Goal: Navigation & Orientation: Find specific page/section

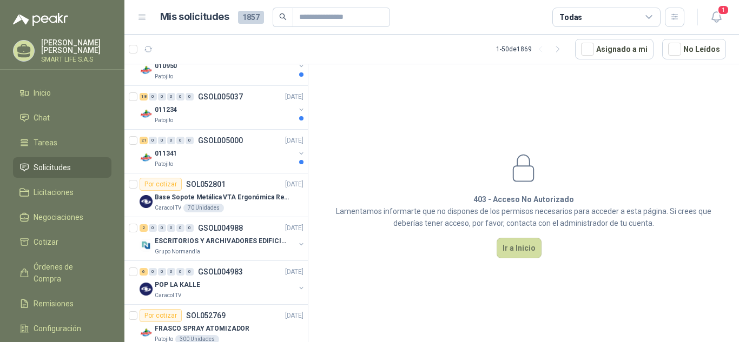
scroll to position [1000, 0]
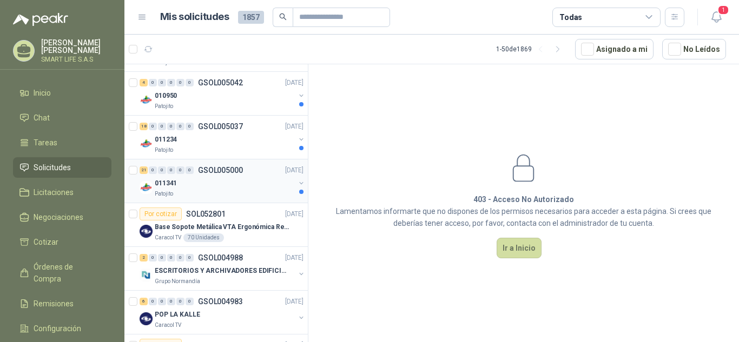
click at [217, 187] on div "011341" at bounding box center [225, 183] width 140 height 13
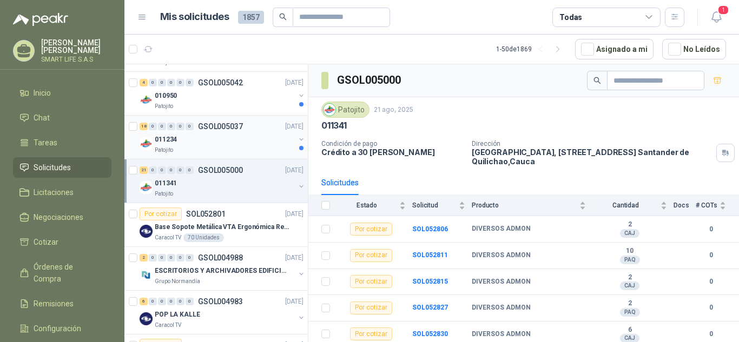
click at [208, 149] on div "Patojito" at bounding box center [225, 150] width 140 height 9
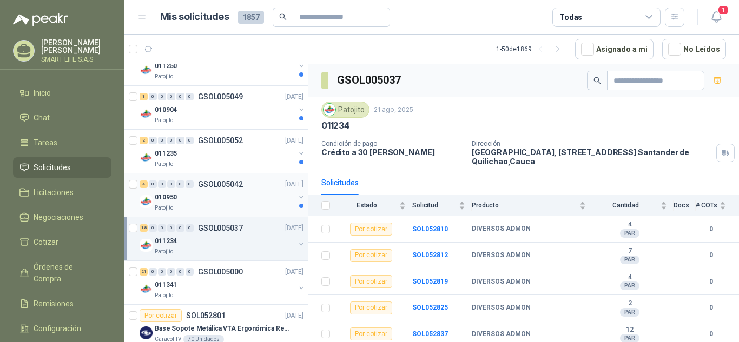
scroll to position [902, 0]
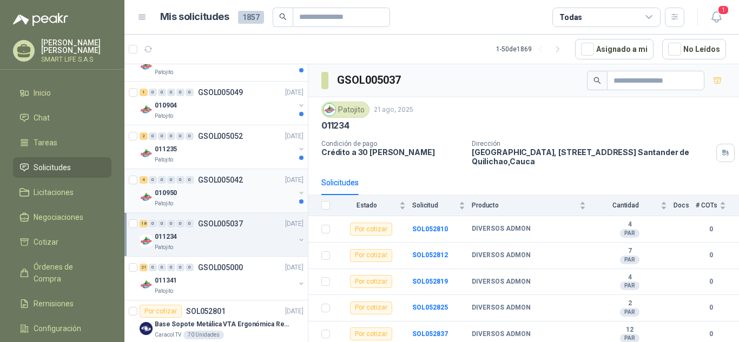
click at [202, 201] on div "Patojito" at bounding box center [225, 204] width 140 height 9
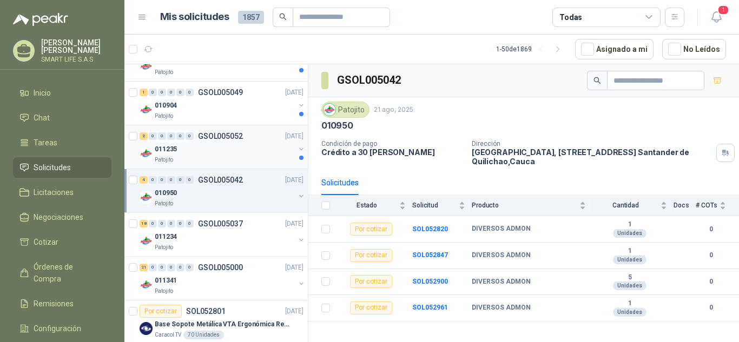
click at [218, 155] on div "011235" at bounding box center [225, 149] width 140 height 13
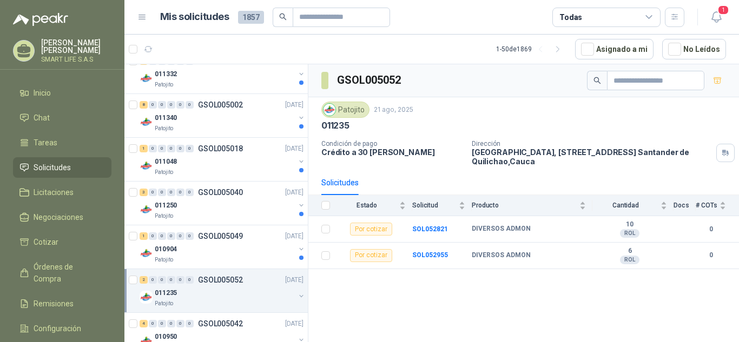
scroll to position [749, 0]
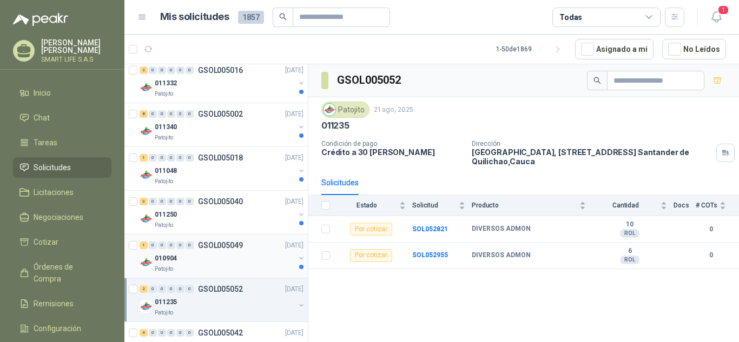
click at [224, 261] on div "010904" at bounding box center [225, 258] width 140 height 13
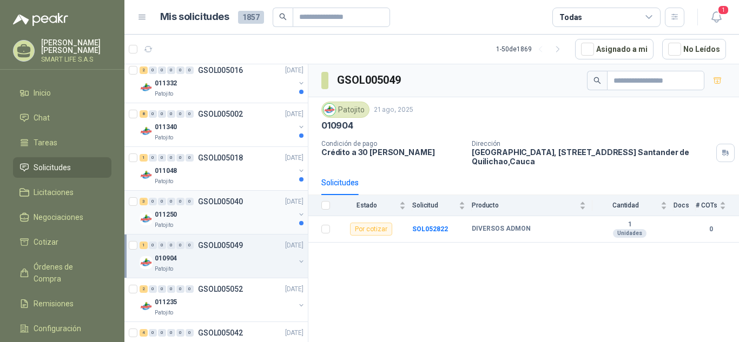
click at [228, 225] on div "Patojito" at bounding box center [225, 225] width 140 height 9
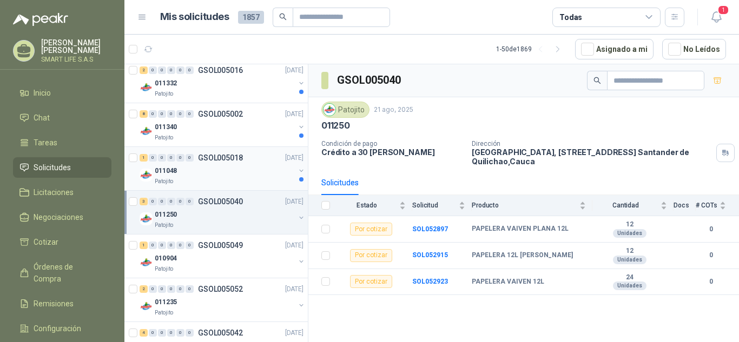
click at [222, 171] on div "011048" at bounding box center [225, 170] width 140 height 13
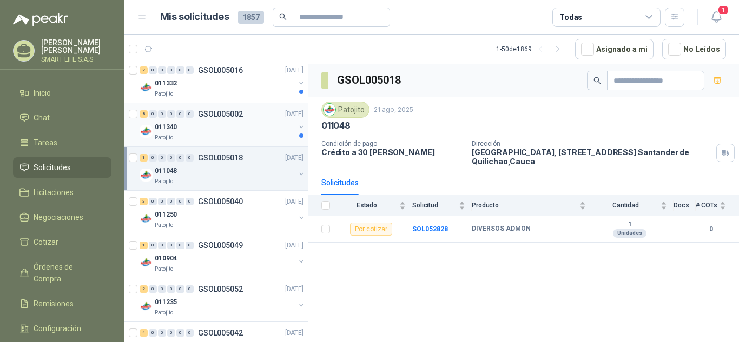
click at [227, 134] on div "Patojito" at bounding box center [225, 138] width 140 height 9
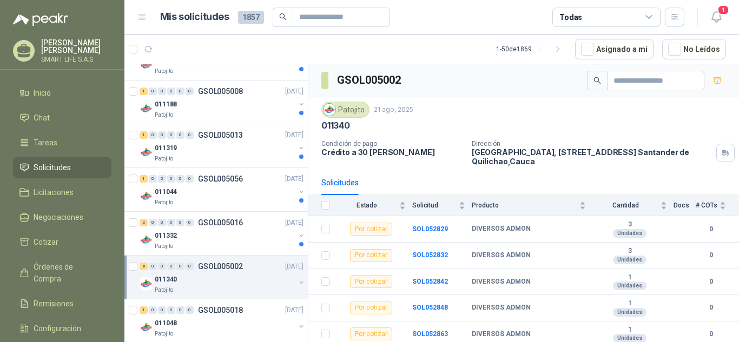
scroll to position [581, 0]
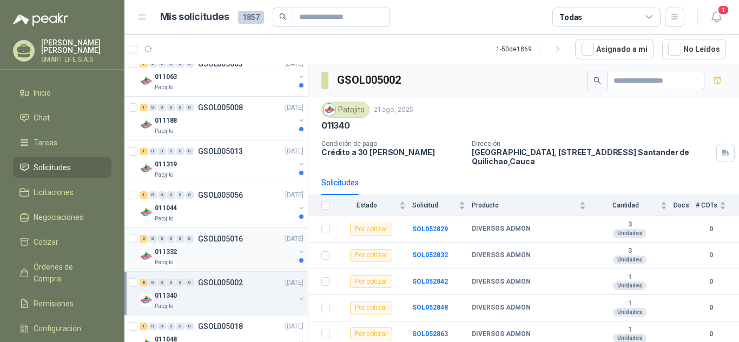
click at [222, 249] on div "011332" at bounding box center [225, 251] width 140 height 13
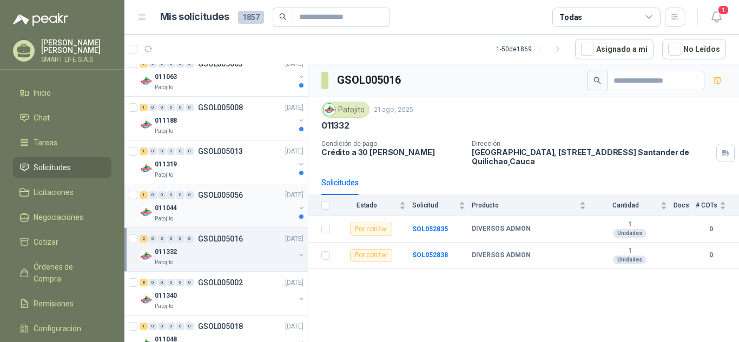
click at [234, 204] on div "011044" at bounding box center [225, 208] width 140 height 13
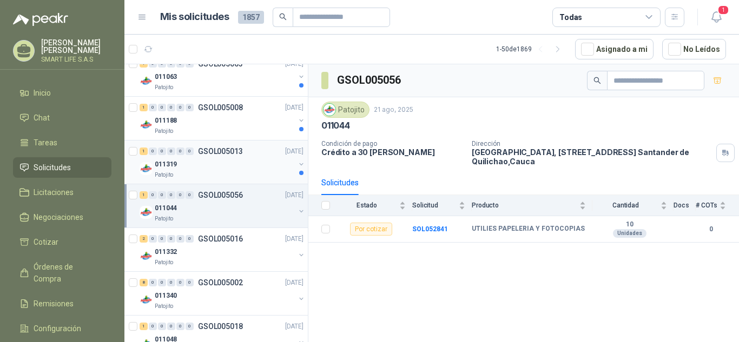
click at [229, 167] on div "011319" at bounding box center [225, 164] width 140 height 13
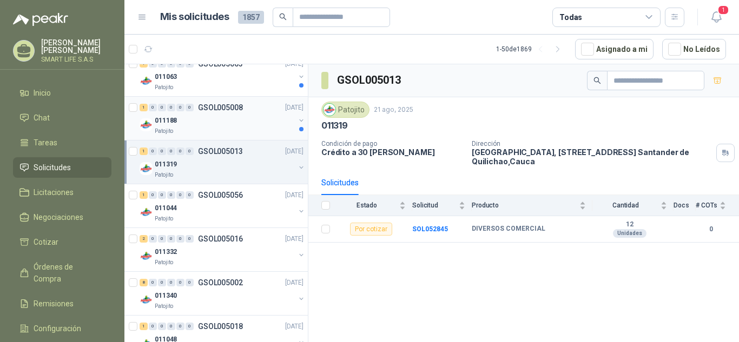
click at [218, 117] on div "011188" at bounding box center [225, 120] width 140 height 13
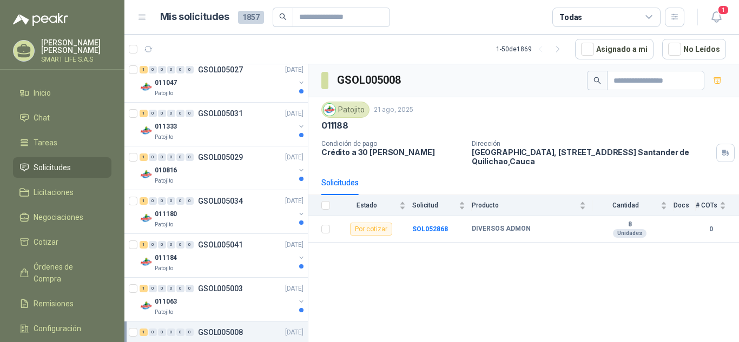
scroll to position [369, 0]
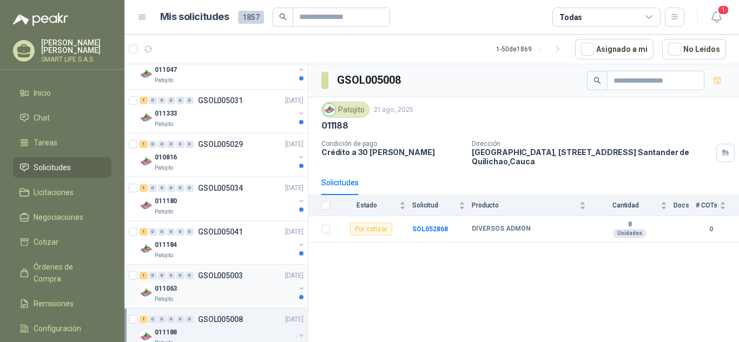
click at [223, 294] on div "011063" at bounding box center [225, 288] width 140 height 13
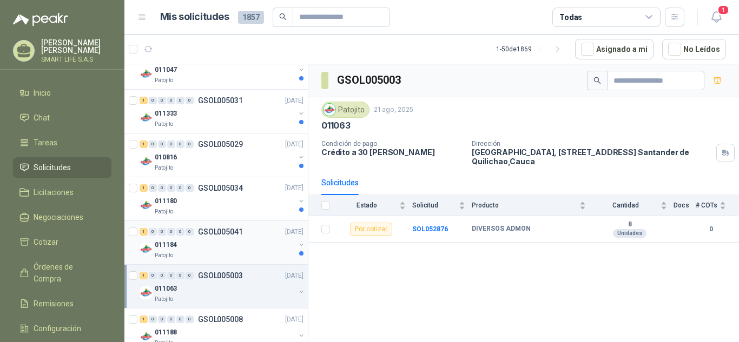
click at [226, 249] on div "011184" at bounding box center [225, 244] width 140 height 13
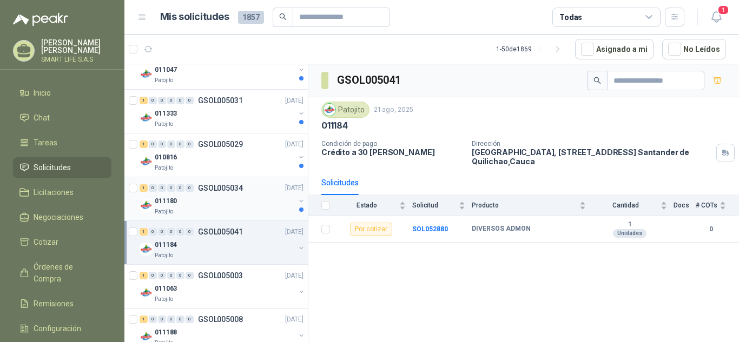
click at [221, 207] on div "011180" at bounding box center [225, 201] width 140 height 13
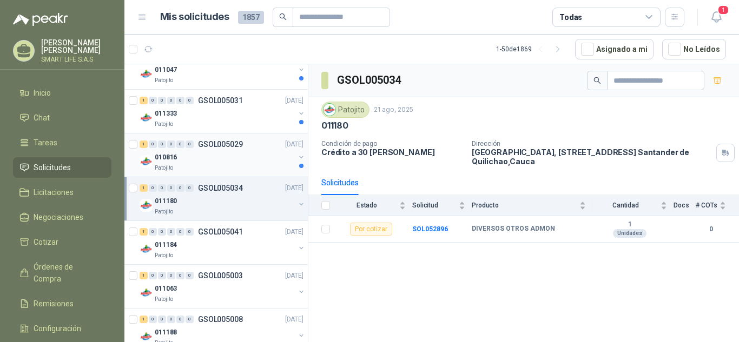
click at [216, 165] on div "Patojito" at bounding box center [225, 168] width 140 height 9
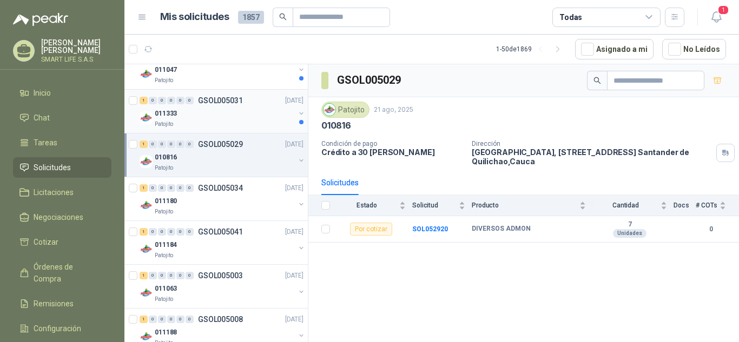
click at [223, 124] on div "Patojito" at bounding box center [225, 124] width 140 height 9
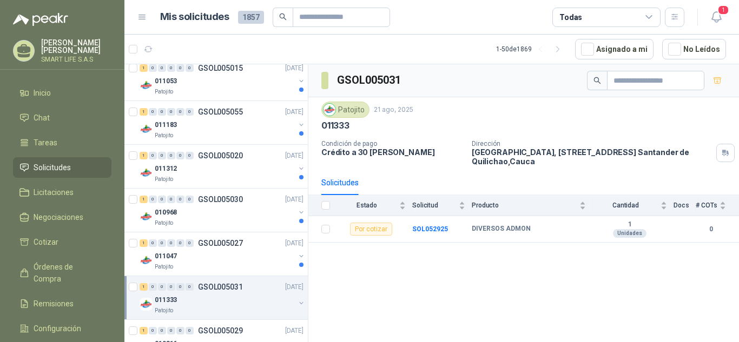
scroll to position [191, 0]
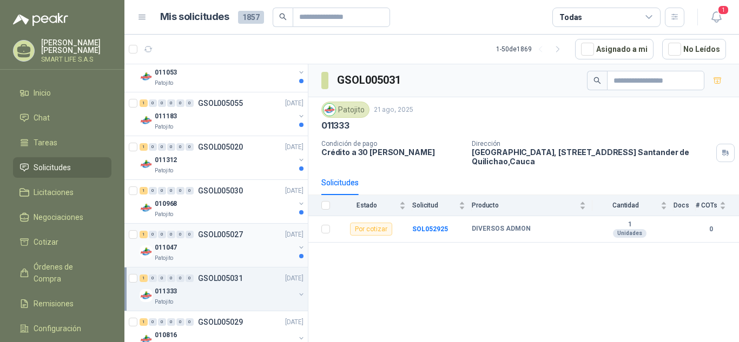
click at [224, 246] on div "011047" at bounding box center [225, 247] width 140 height 13
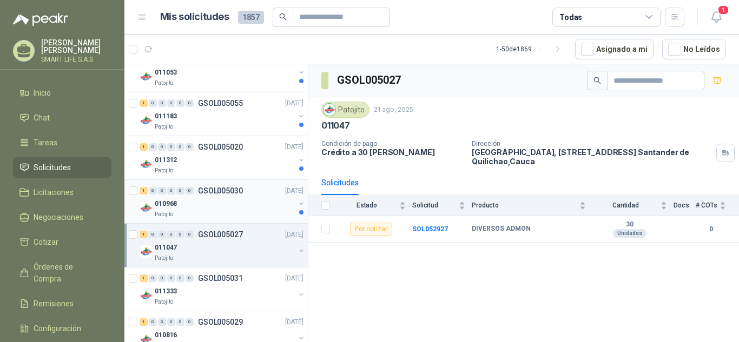
click at [227, 209] on div "010968" at bounding box center [225, 203] width 140 height 13
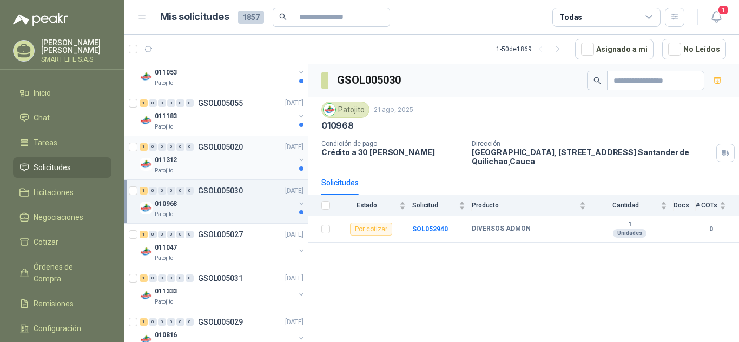
click at [227, 163] on div "011312" at bounding box center [225, 160] width 140 height 13
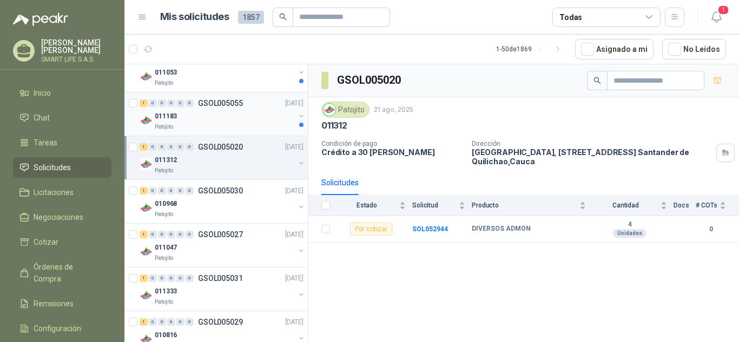
click at [218, 123] on div "Patojito" at bounding box center [225, 127] width 140 height 9
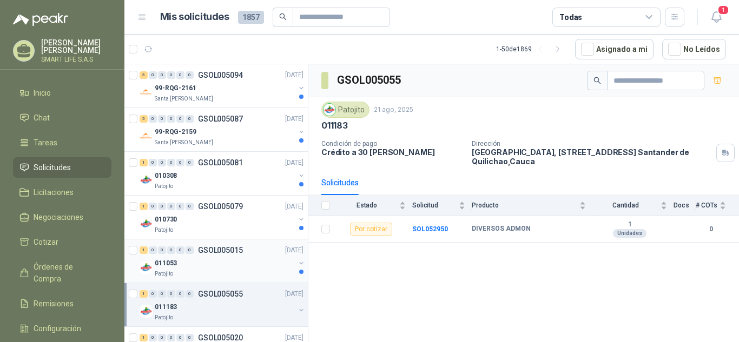
click at [216, 270] on div "Patojito" at bounding box center [225, 274] width 140 height 9
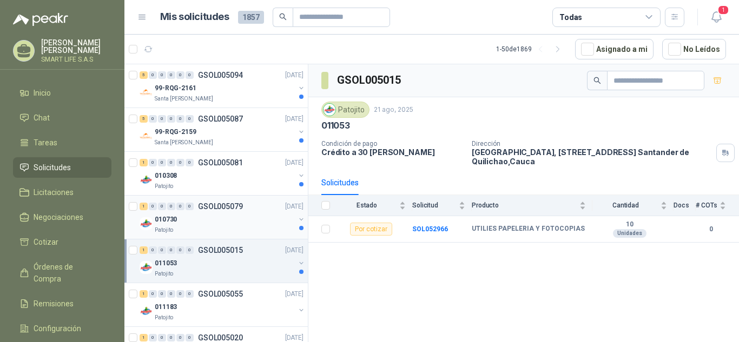
click at [218, 225] on div "010730" at bounding box center [225, 219] width 140 height 13
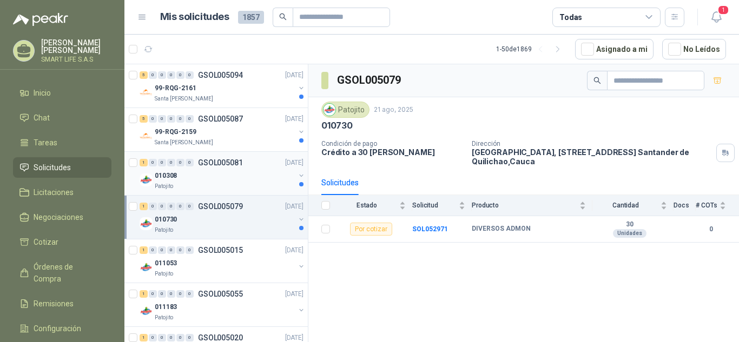
click at [222, 184] on div "Patojito" at bounding box center [225, 186] width 140 height 9
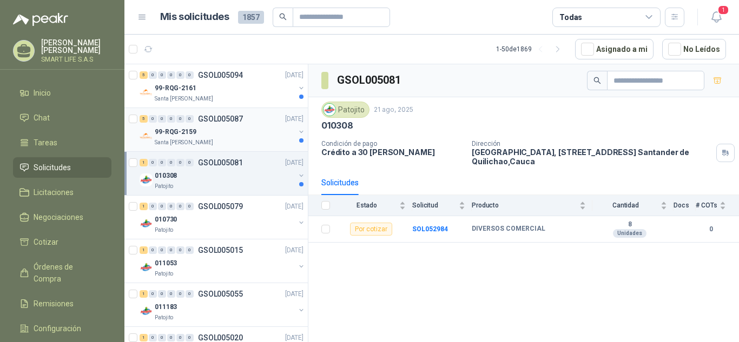
click at [223, 141] on div "Santa [PERSON_NAME]" at bounding box center [225, 142] width 140 height 9
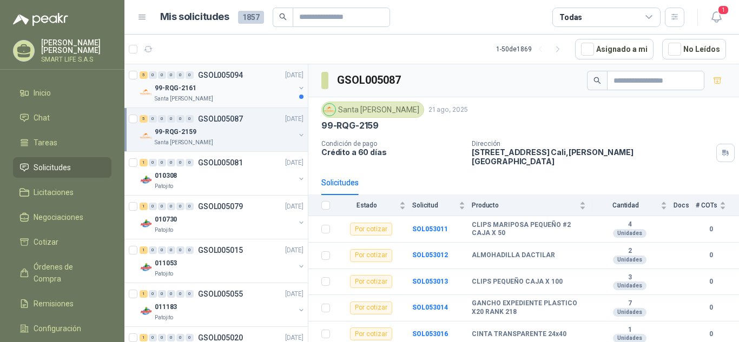
click at [218, 96] on div "Santa [PERSON_NAME]" at bounding box center [225, 99] width 140 height 9
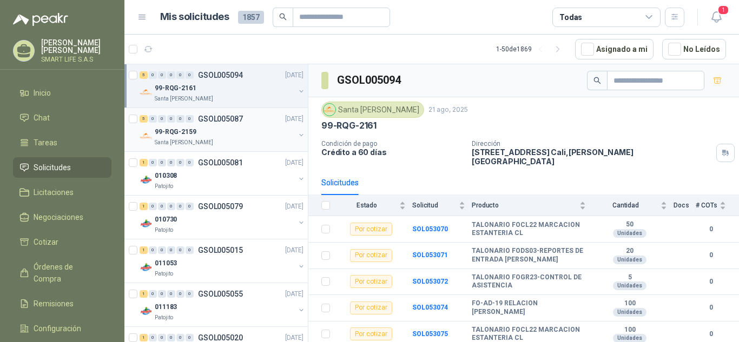
click at [221, 144] on div "Santa [PERSON_NAME]" at bounding box center [225, 142] width 140 height 9
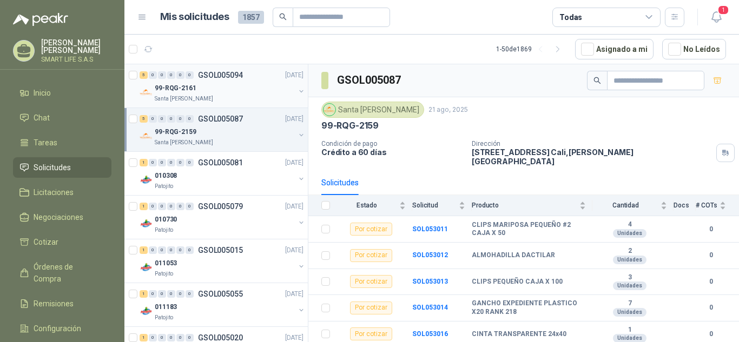
click at [229, 89] on div "99-RQG-2161" at bounding box center [225, 88] width 140 height 13
